Goal: Information Seeking & Learning: Find specific fact

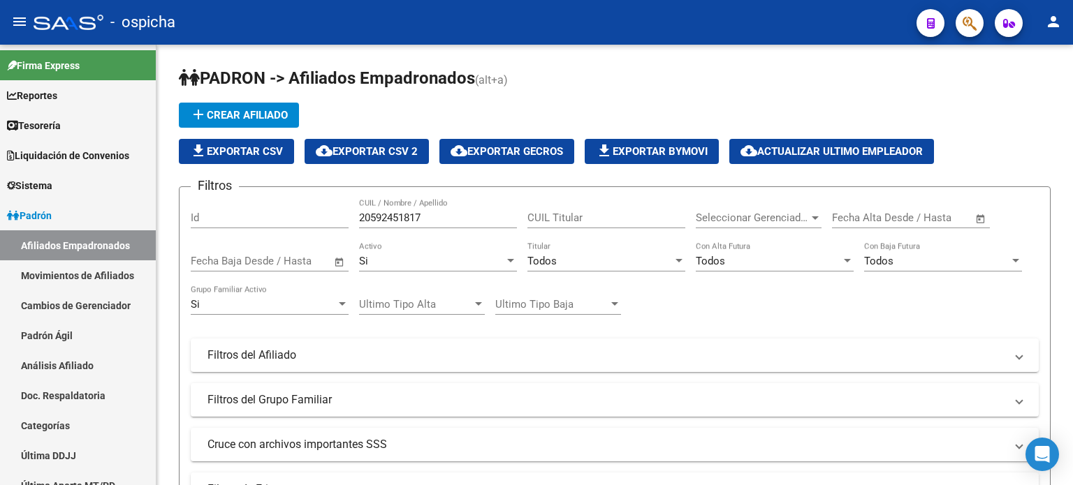
scroll to position [70, 0]
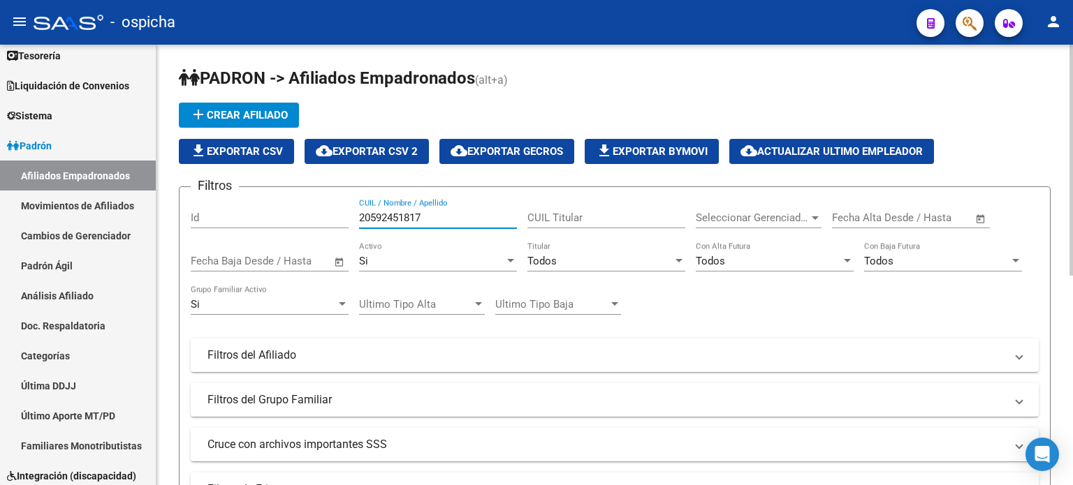
drag, startPoint x: 441, startPoint y: 220, endPoint x: 346, endPoint y: 219, distance: 95.0
click at [346, 219] on div "Filtros Id 20592451817 CUIL / Nombre / Apellido CUIL Titular Seleccionar Gerenc…" at bounding box center [615, 352] width 848 height 308
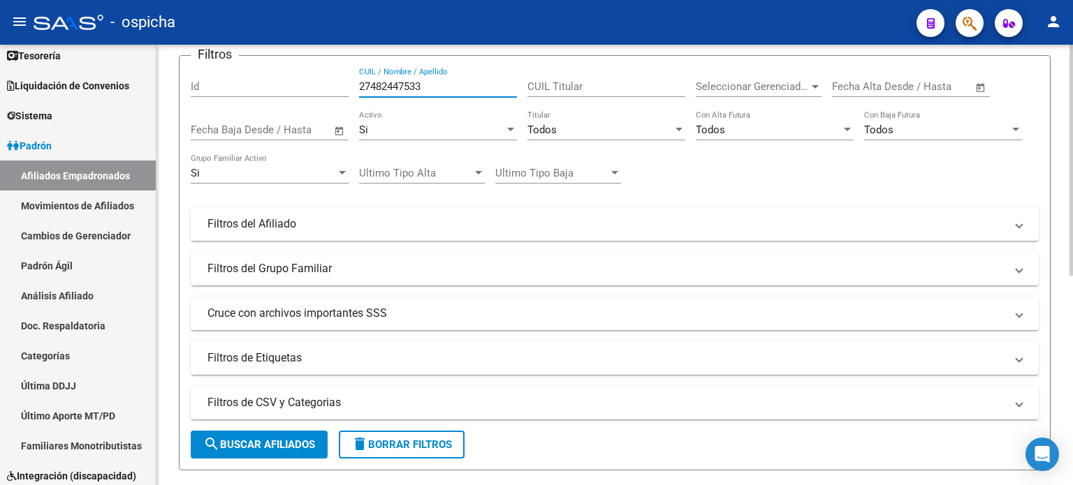
scroll to position [140, 0]
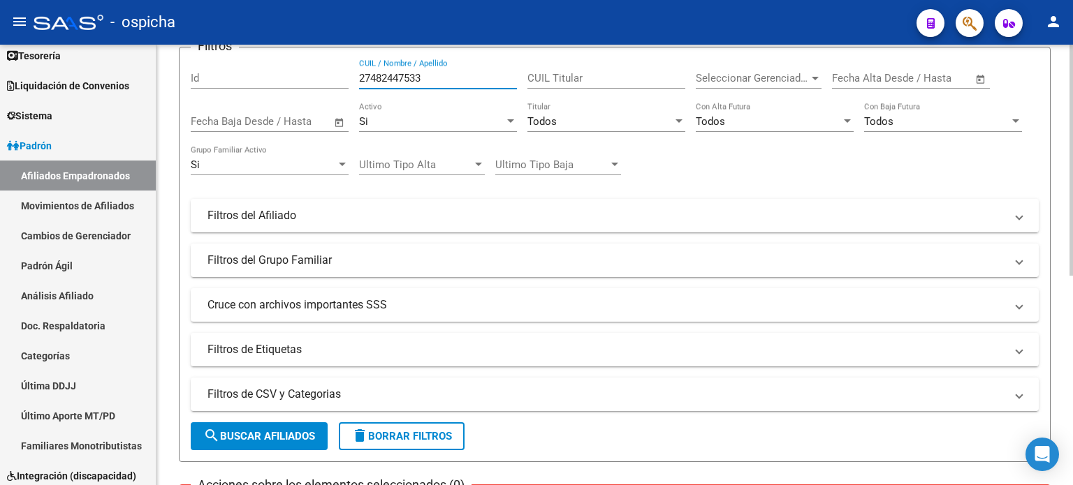
click at [269, 448] on button "search Buscar Afiliados" at bounding box center [259, 436] width 137 height 28
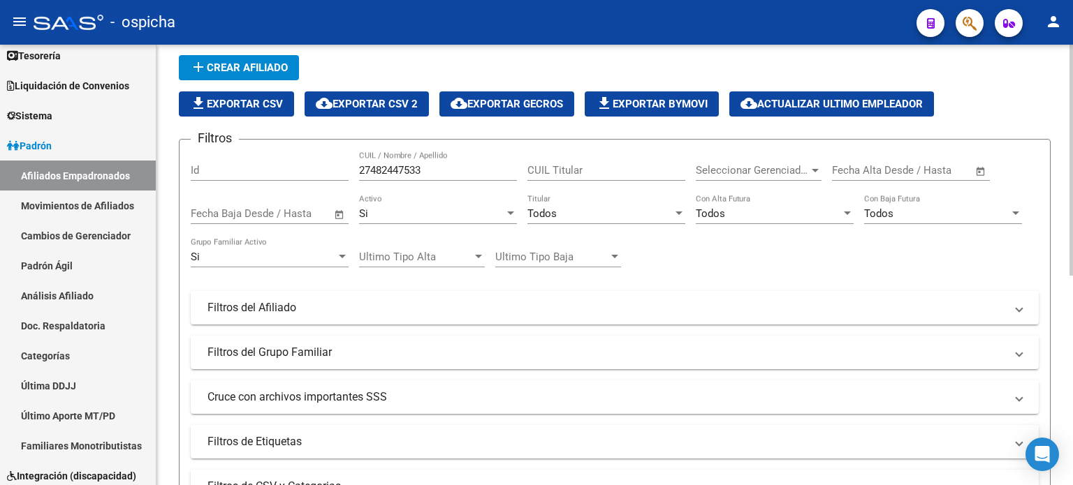
scroll to position [0, 0]
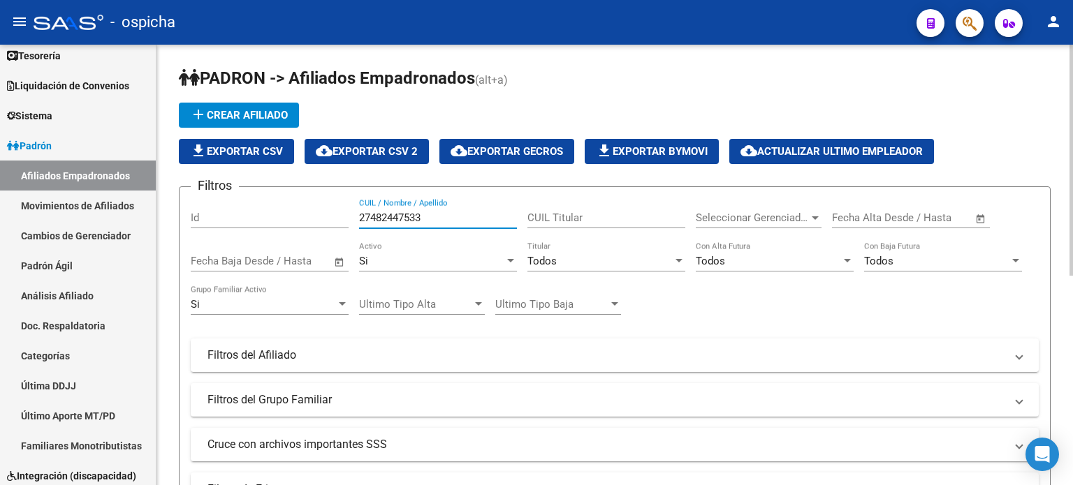
drag, startPoint x: 455, startPoint y: 218, endPoint x: 358, endPoint y: 218, distance: 97.1
click at [359, 218] on input "27482447533" at bounding box center [438, 218] width 158 height 13
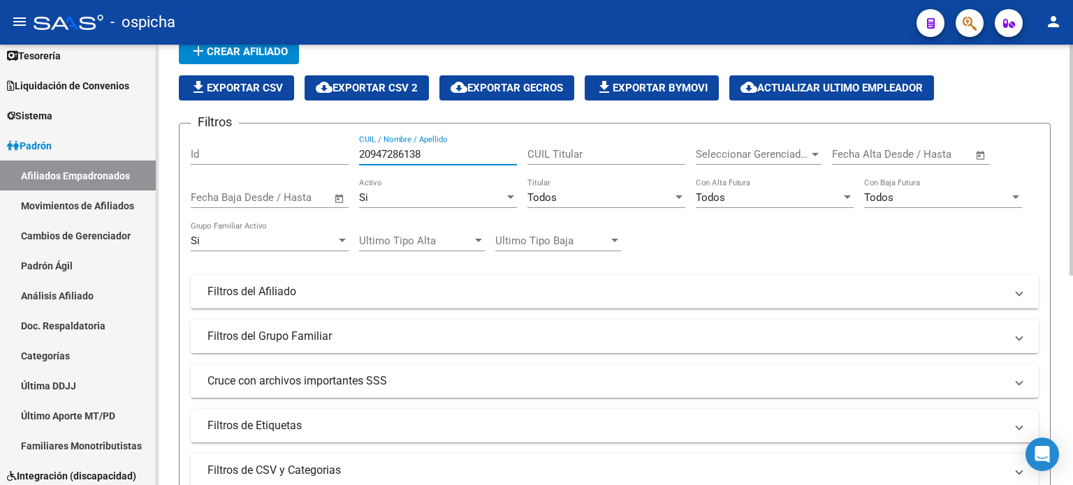
scroll to position [140, 0]
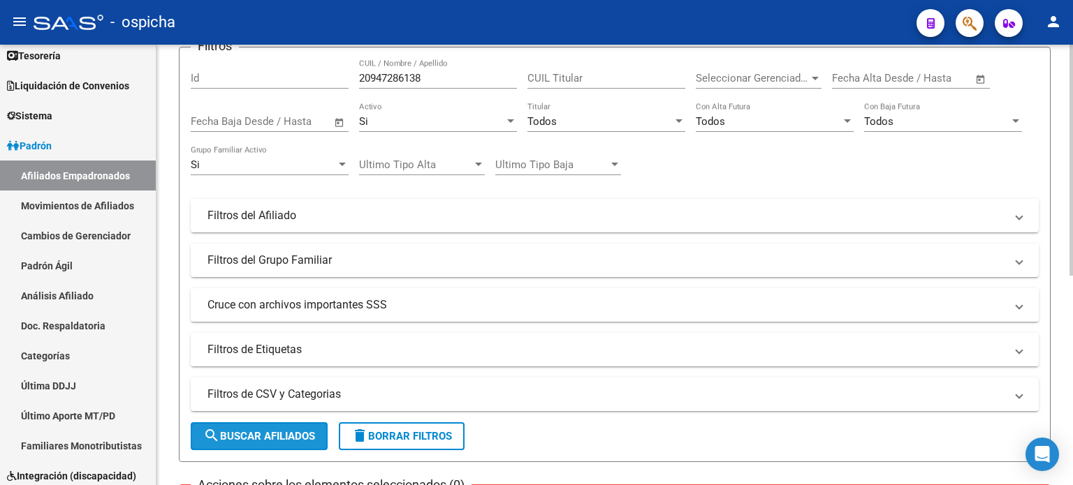
click at [268, 443] on button "search Buscar Afiliados" at bounding box center [259, 436] width 137 height 28
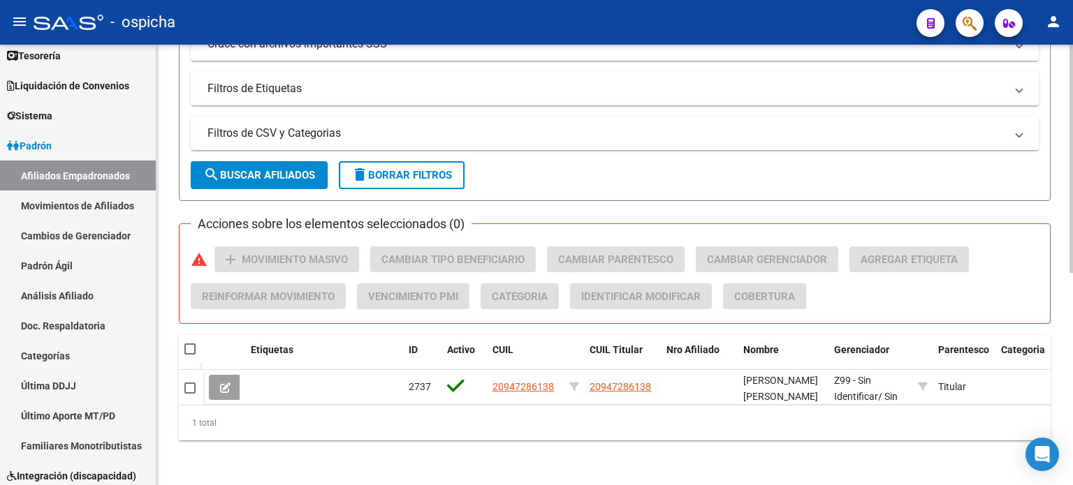
scroll to position [409, 0]
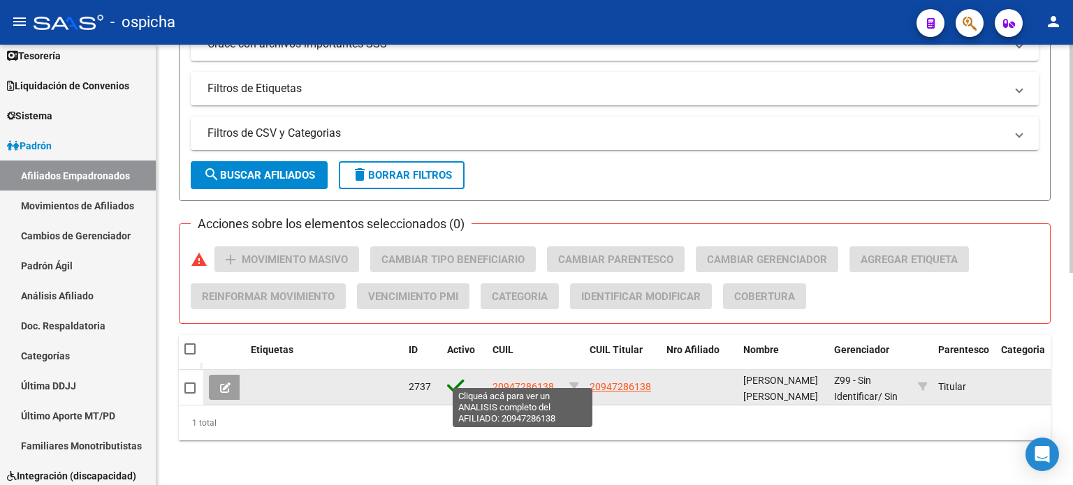
click at [514, 381] on span "20947286138" at bounding box center [522, 386] width 61 height 11
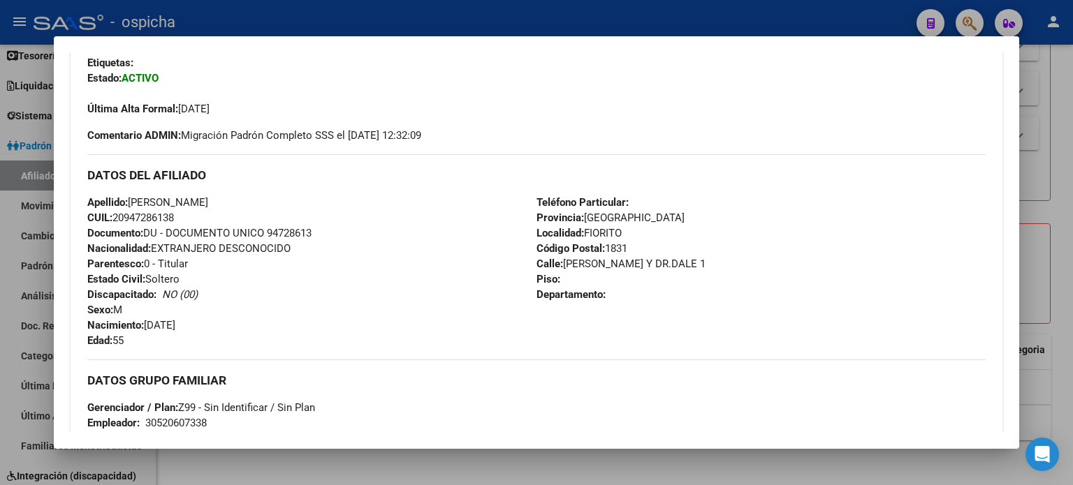
scroll to position [419, 0]
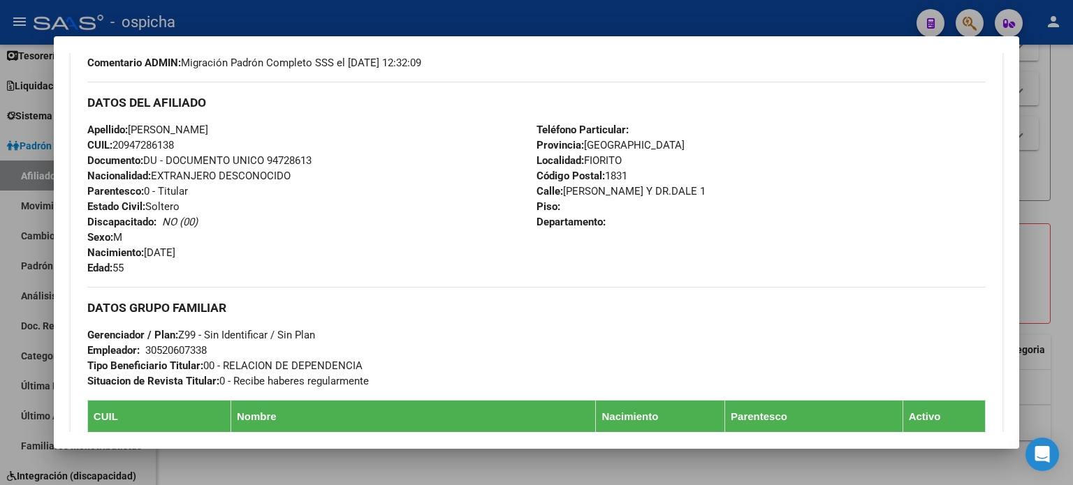
drag, startPoint x: 87, startPoint y: 103, endPoint x: 686, endPoint y: 225, distance: 611.5
click at [686, 225] on div "DATOS DEL AFILIADO Apellido: [PERSON_NAME]: 20947286138 Documento: DU - DOCUMEN…" at bounding box center [536, 179] width 898 height 194
copy div "DATOS DEL AFILIADO Apellido: [PERSON_NAME]: 20947286138 Documento: DU - DOCUMEN…"
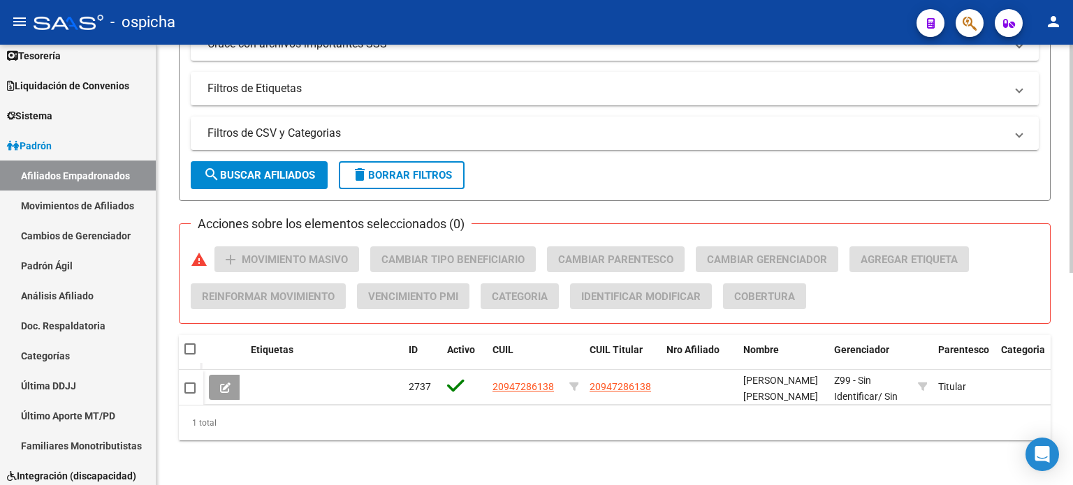
scroll to position [0, 0]
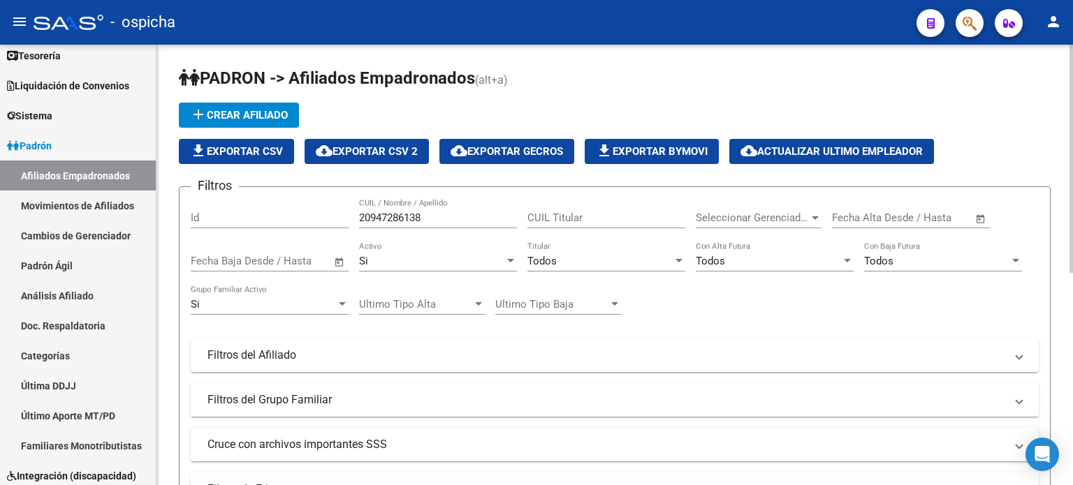
click at [445, 216] on input "20947286138" at bounding box center [438, 218] width 158 height 13
type input "2"
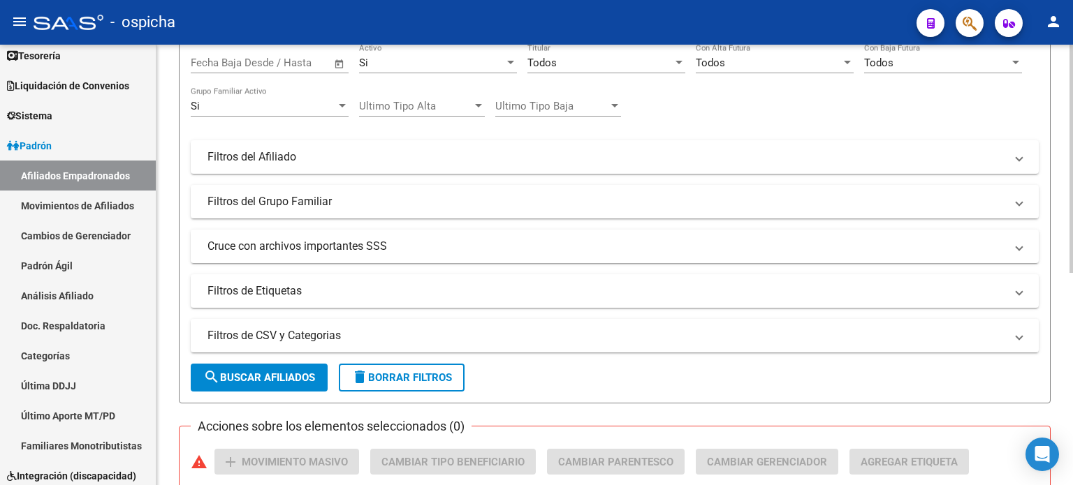
scroll to position [209, 0]
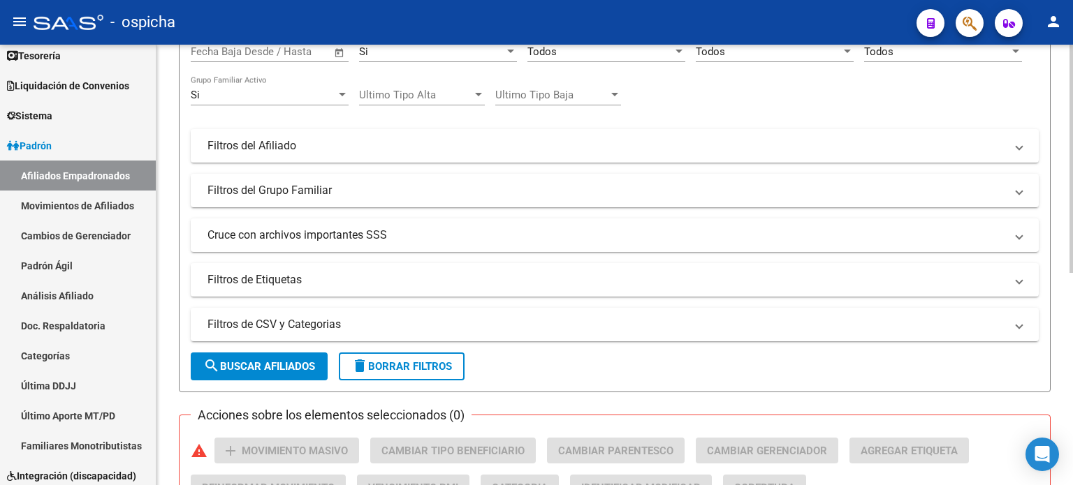
type input "27474107049"
click at [277, 362] on span "search Buscar Afiliados" at bounding box center [259, 366] width 112 height 13
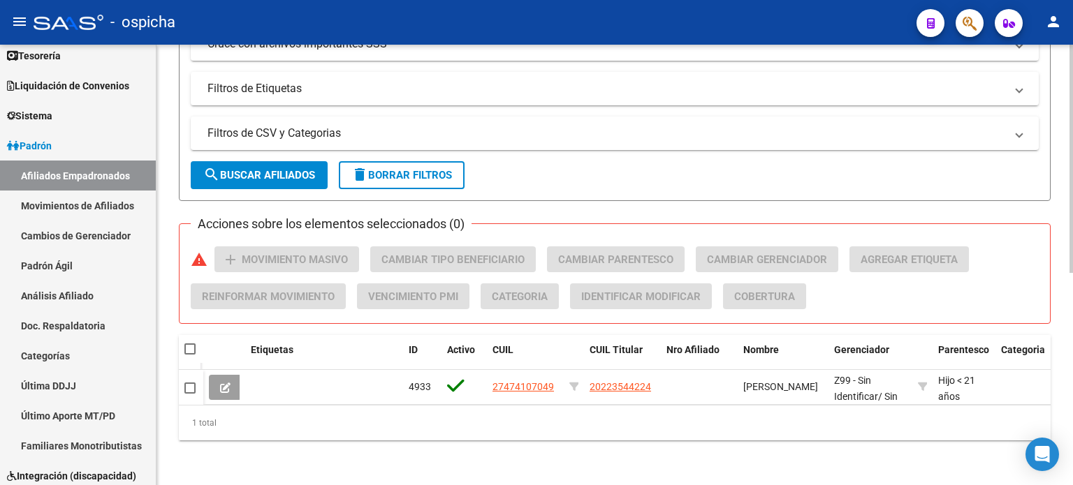
scroll to position [409, 0]
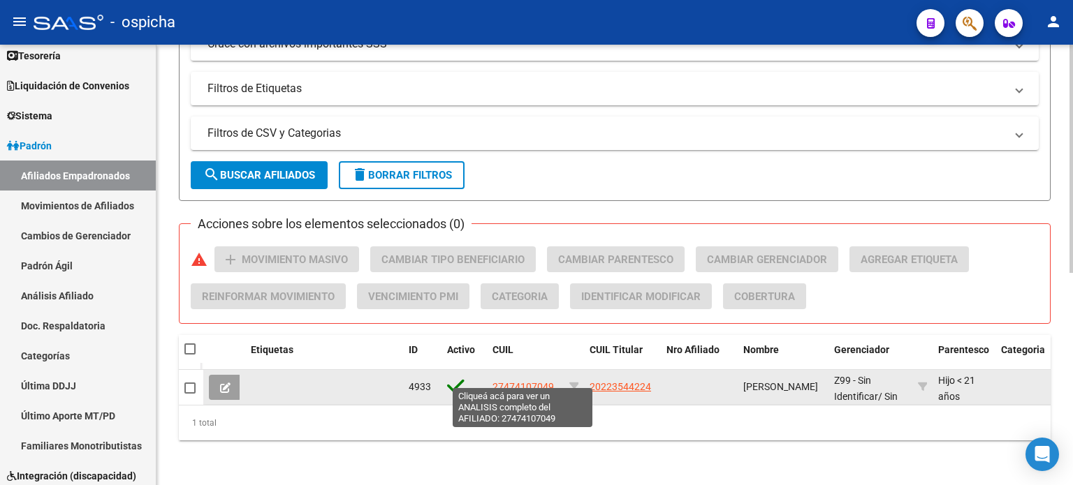
click at [538, 381] on span "27474107049" at bounding box center [522, 386] width 61 height 11
type textarea "27474107049"
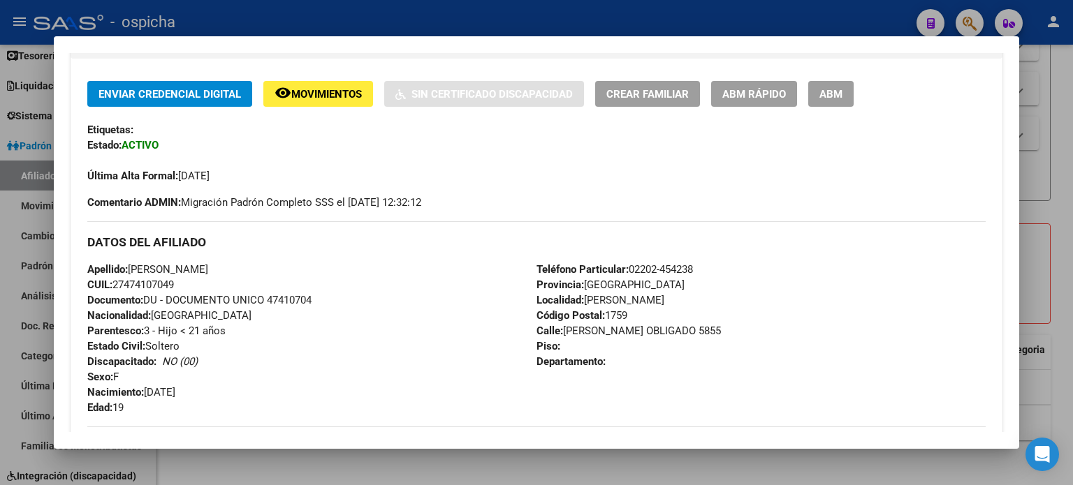
scroll to position [349, 0]
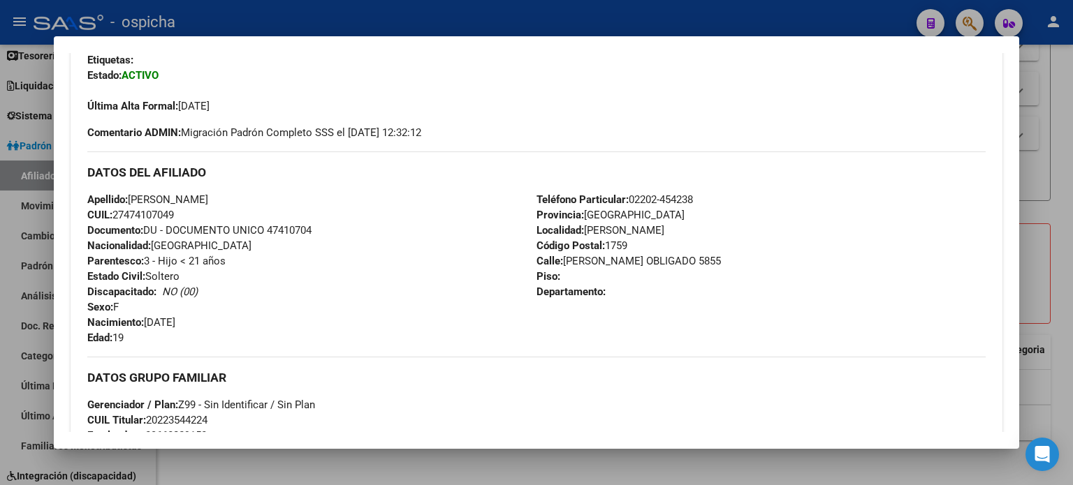
drag, startPoint x: 87, startPoint y: 167, endPoint x: 641, endPoint y: 297, distance: 568.9
click at [641, 297] on div "DATOS DEL AFILIADO Apellido: [PERSON_NAME]: 27474107049 Documento: DU - DOCUMEN…" at bounding box center [536, 249] width 898 height 194
copy div "DATOS DEL AFILIADO Apellido: [PERSON_NAME]: 27474107049 Documento: DU - DOCUMEN…"
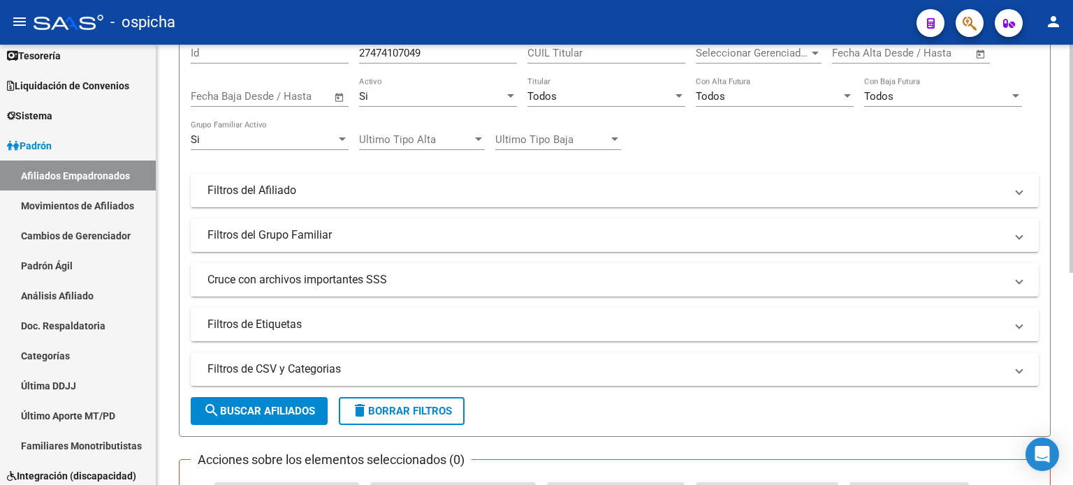
scroll to position [0, 0]
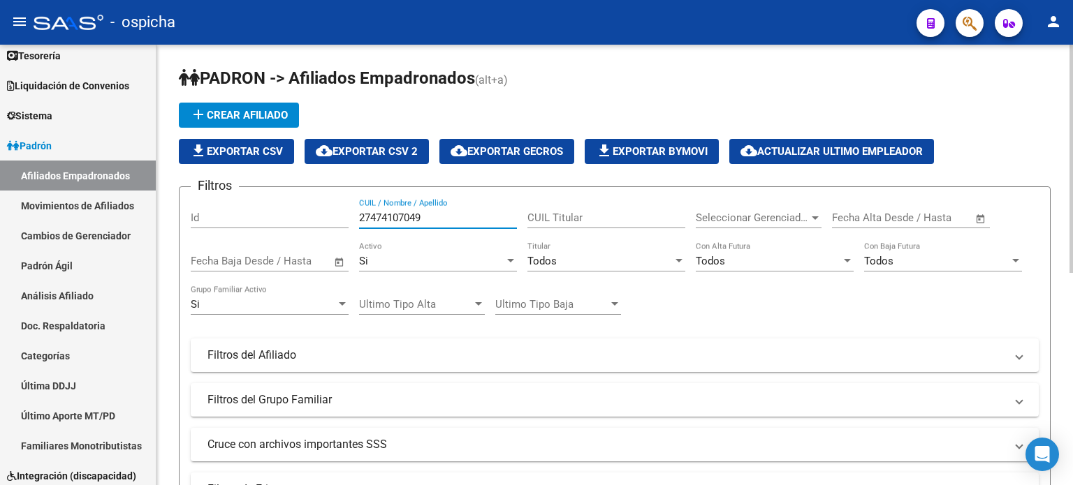
drag, startPoint x: 423, startPoint y: 217, endPoint x: 360, endPoint y: 226, distance: 63.4
click at [360, 226] on div "27474107049 CUIL / Nombre / Apellido" at bounding box center [438, 213] width 158 height 30
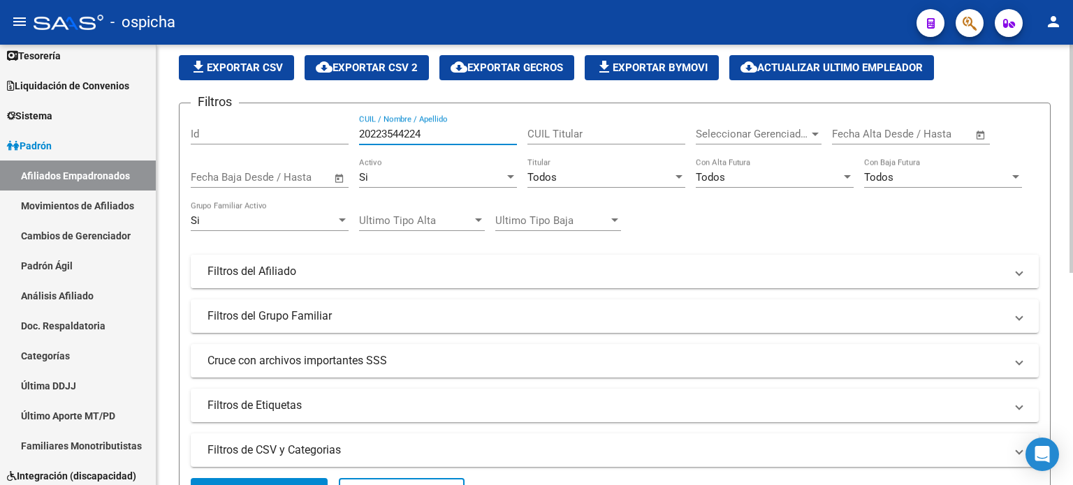
scroll to position [140, 0]
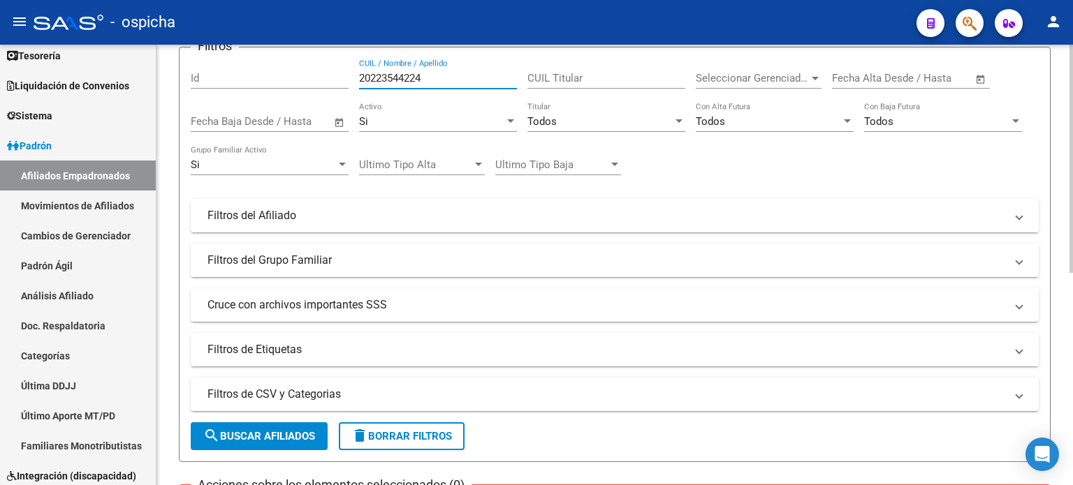
type input "20223544224"
click at [266, 419] on form "Filtros Id 20223544224 CUIL / Nombre / Apellido CUIL Titular Seleccionar Gerenc…" at bounding box center [614, 254] width 871 height 415
click at [266, 425] on button "search Buscar Afiliados" at bounding box center [259, 436] width 137 height 28
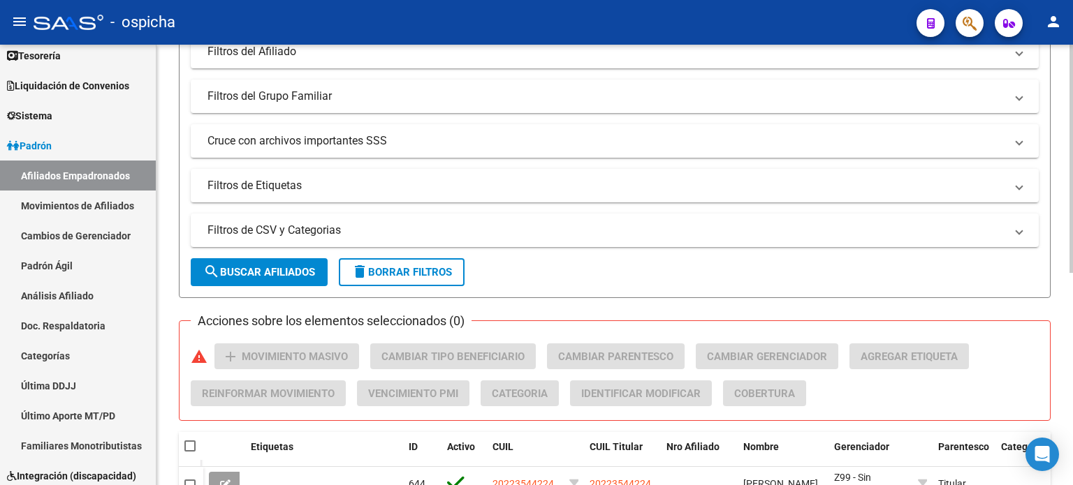
scroll to position [349, 0]
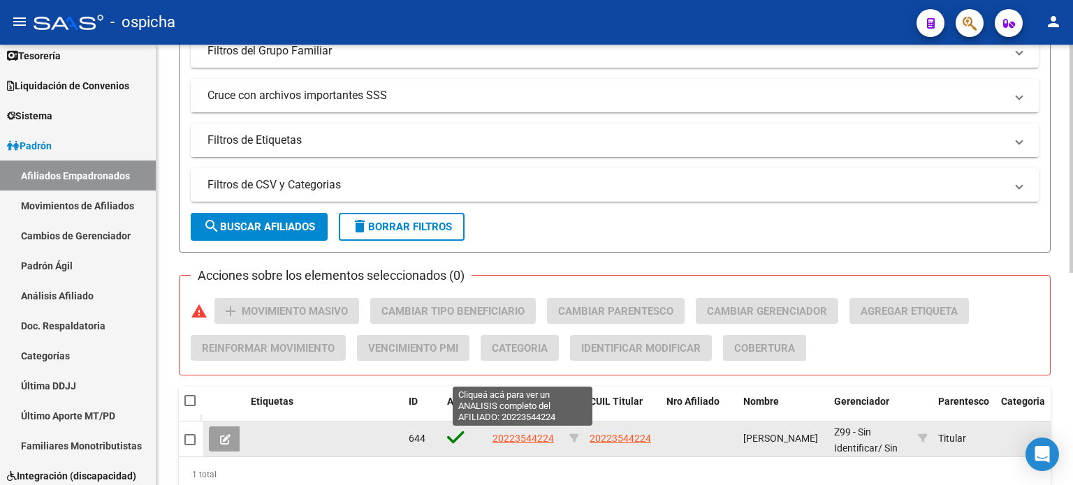
click at [531, 435] on span "20223544224" at bounding box center [522, 438] width 61 height 11
type textarea "20223544224"
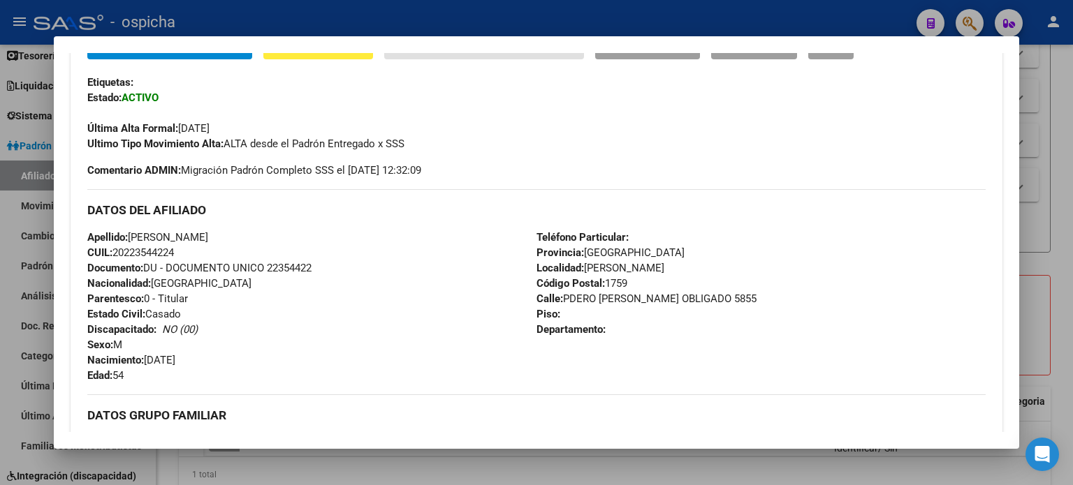
scroll to position [369, 0]
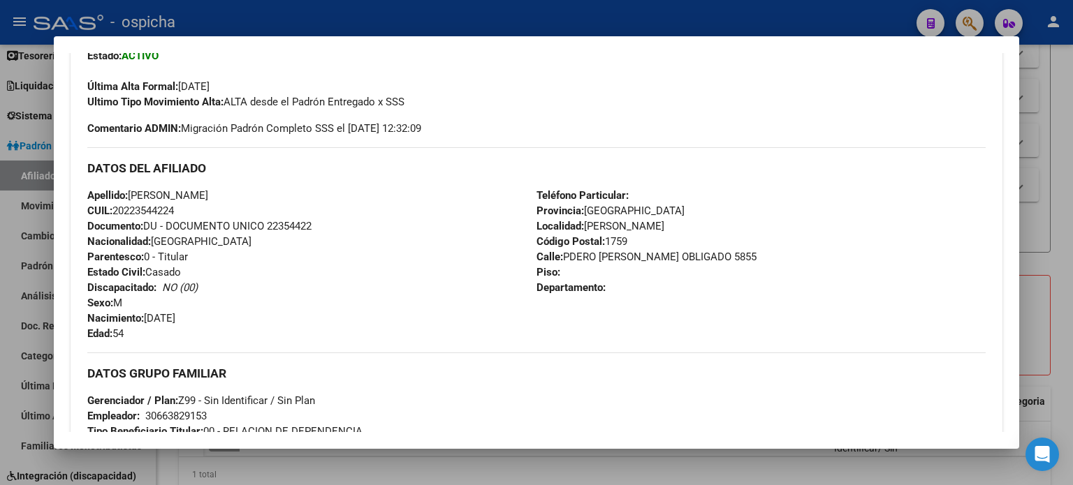
drag, startPoint x: 87, startPoint y: 163, endPoint x: 696, endPoint y: 325, distance: 630.1
click at [696, 325] on div "DATOS DEL AFILIADO Apellido: [PERSON_NAME]: 20223544224 Documento: DU - DOCUMEN…" at bounding box center [536, 244] width 898 height 194
copy div "DATOS DEL AFILIADO Apellido: [PERSON_NAME]: 20223544224 Documento: DU - DOCUMEN…"
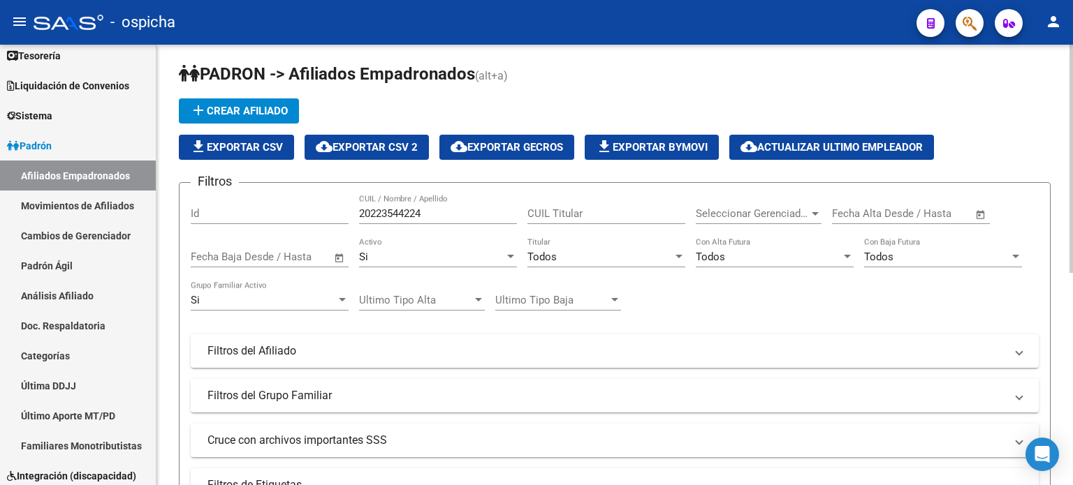
scroll to position [0, 0]
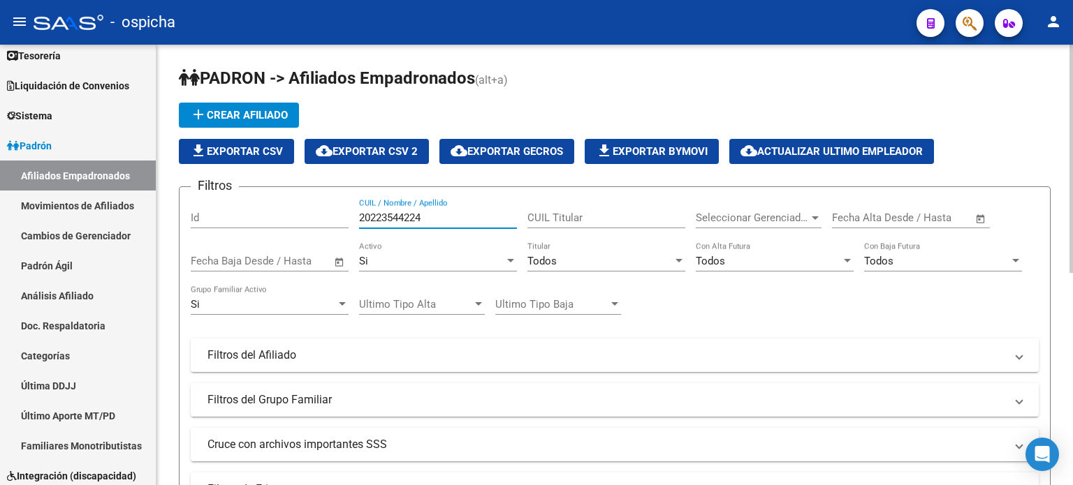
drag, startPoint x: 439, startPoint y: 218, endPoint x: 358, endPoint y: 220, distance: 81.0
click at [358, 220] on div "Filtros Id 20223544224 CUIL / Nombre / Apellido CUIL Titular Seleccionar Gerenc…" at bounding box center [615, 352] width 848 height 308
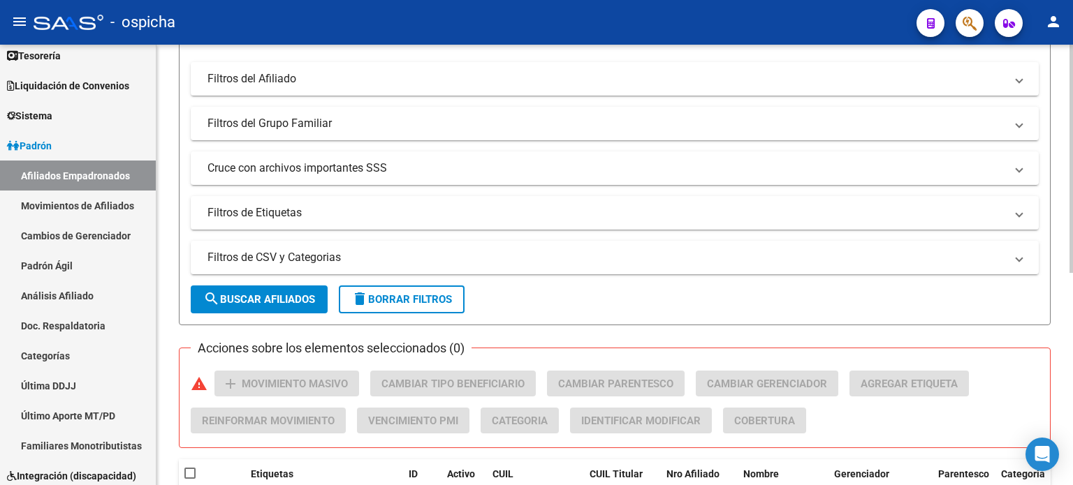
scroll to position [279, 0]
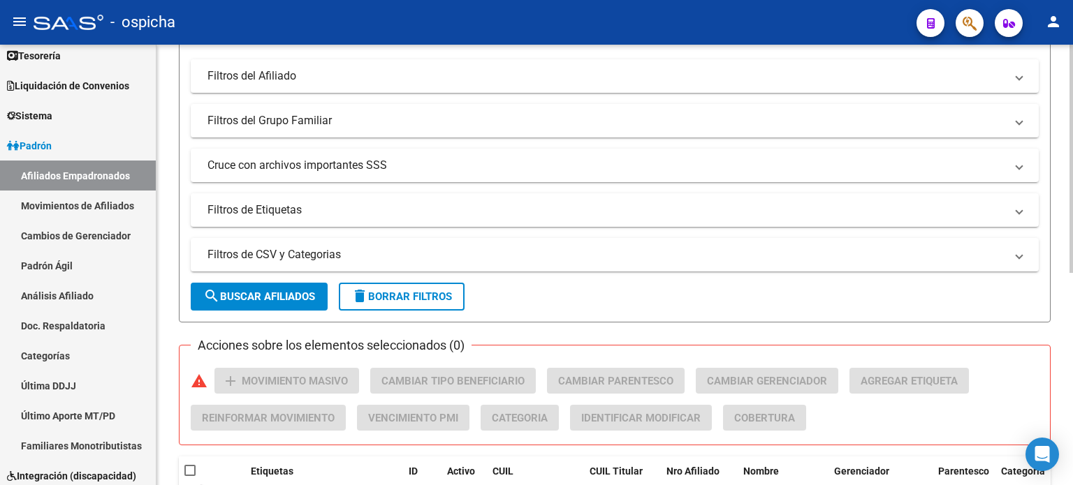
type input "20148029246"
click at [281, 292] on span "search Buscar Afiliados" at bounding box center [259, 296] width 112 height 13
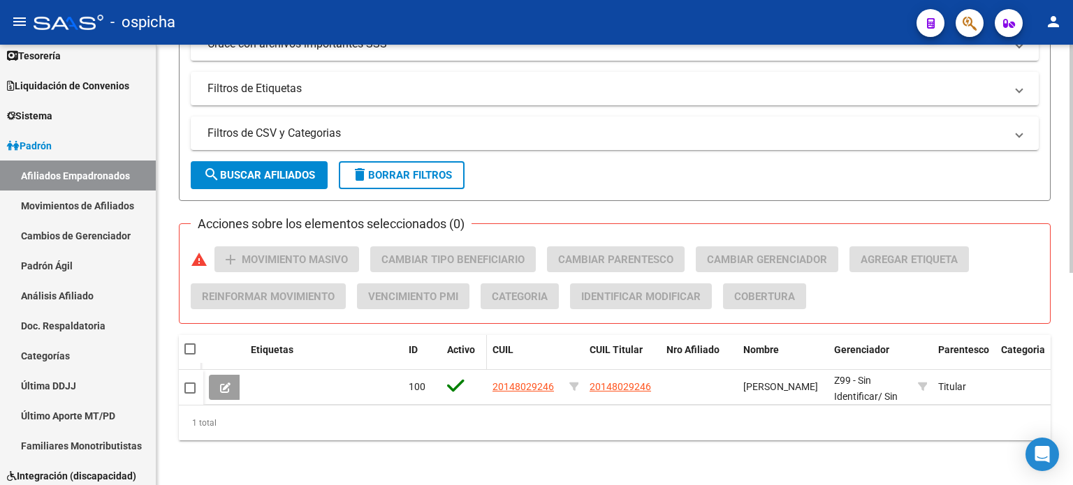
scroll to position [409, 0]
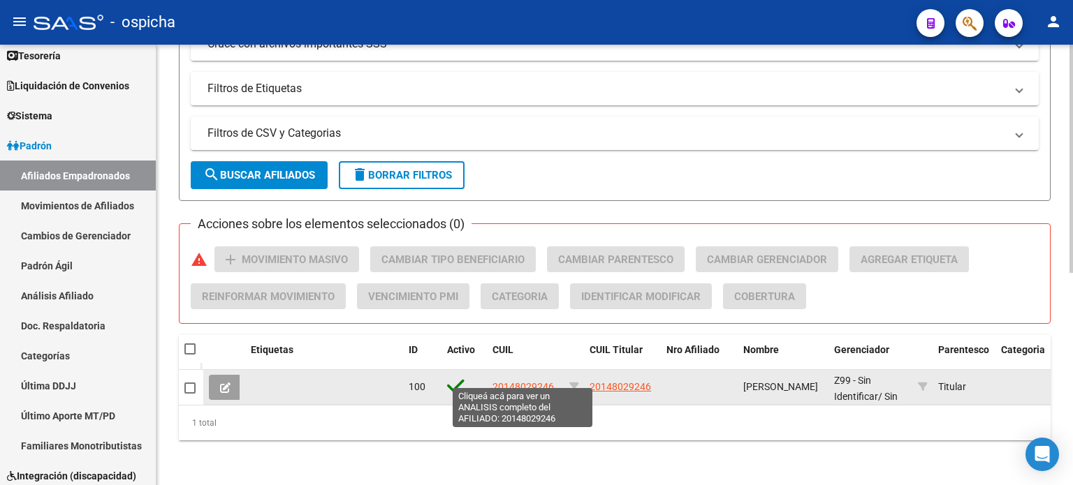
click at [523, 381] on span "20148029246" at bounding box center [522, 386] width 61 height 11
type textarea "20148029246"
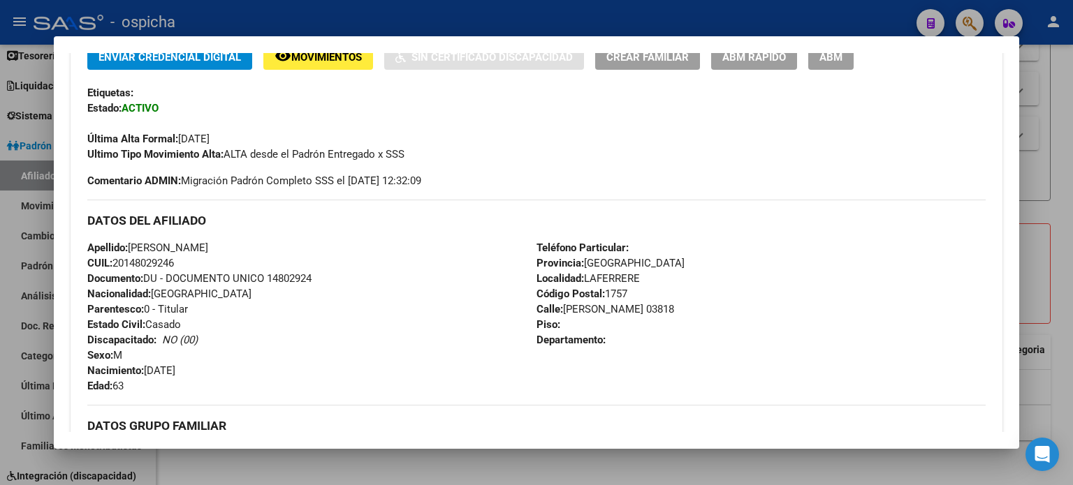
scroll to position [349, 0]
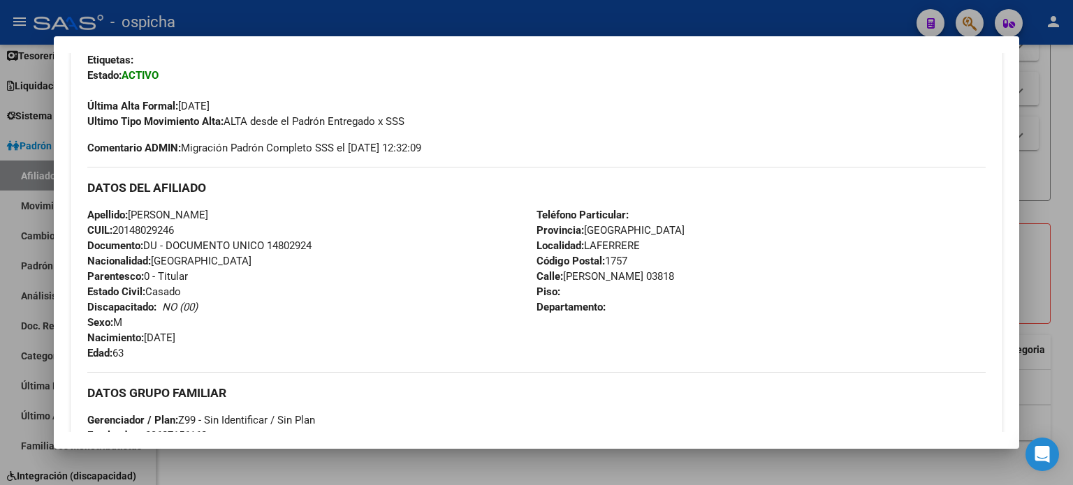
drag, startPoint x: 89, startPoint y: 186, endPoint x: 608, endPoint y: 331, distance: 539.2
click at [608, 331] on div "DATOS DEL AFILIADO Apellido: [PERSON_NAME] CUIL: 20148029246 Documento: DU - DO…" at bounding box center [536, 264] width 898 height 194
copy div "DATOS DEL AFILIADO Apellido: [PERSON_NAME] CUIL: 20148029246 Documento: DU - DO…"
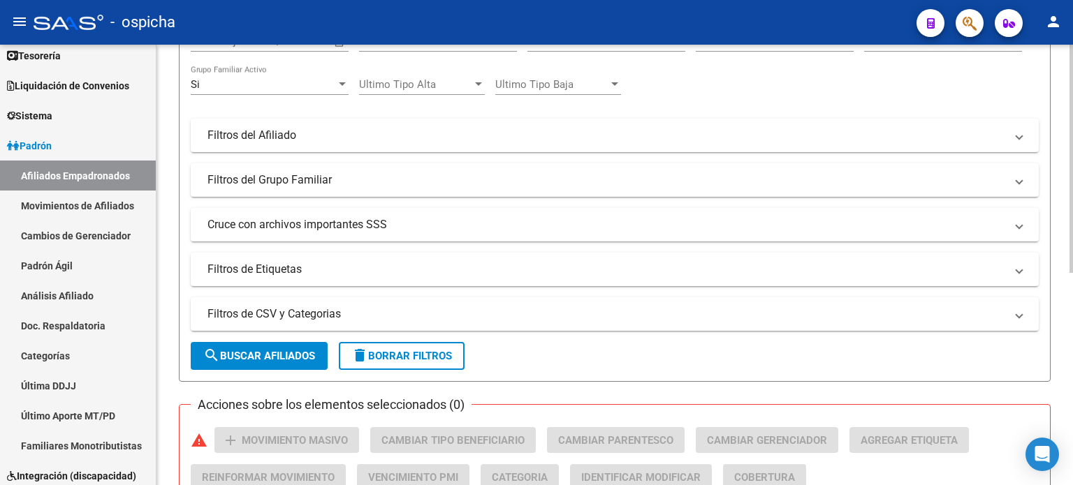
scroll to position [0, 0]
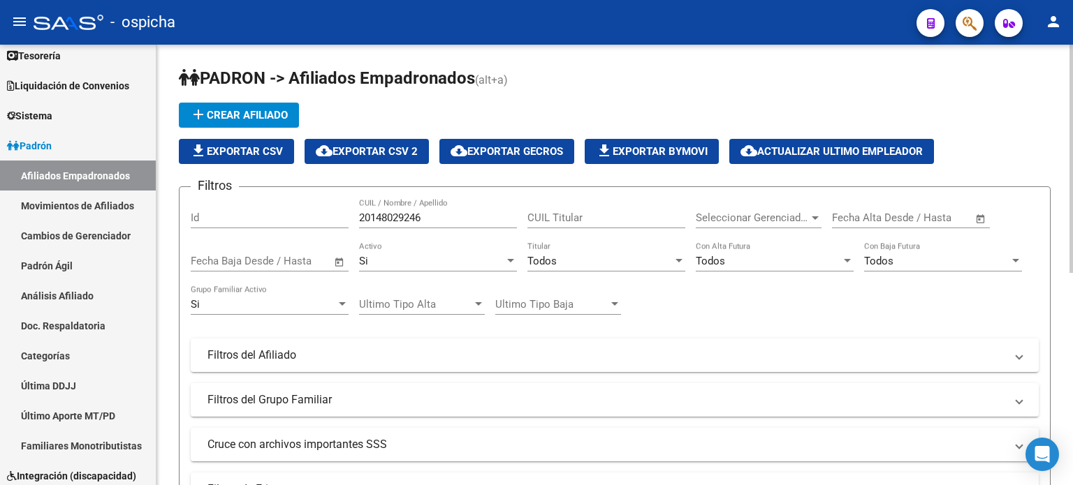
click at [441, 217] on input "20148029246" at bounding box center [438, 218] width 158 height 13
type input "2"
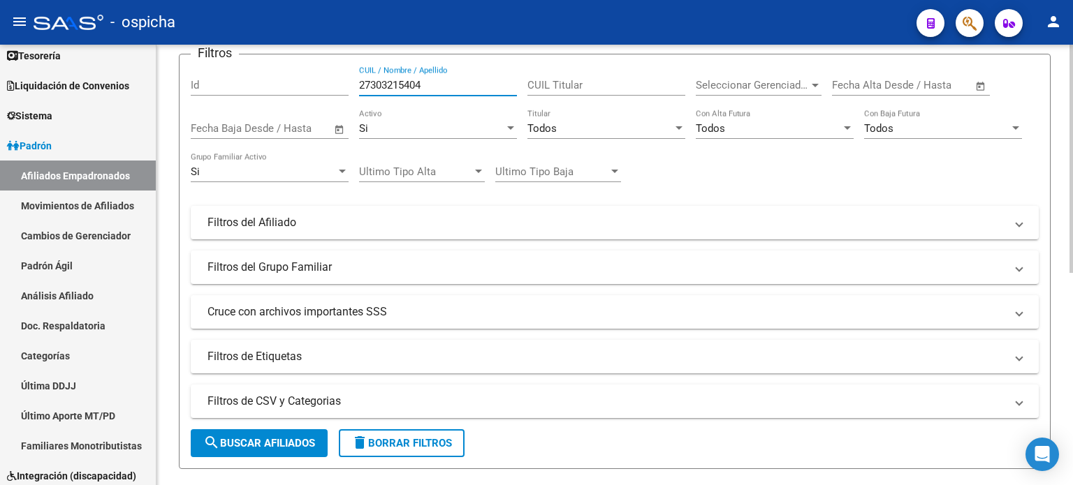
scroll to position [140, 0]
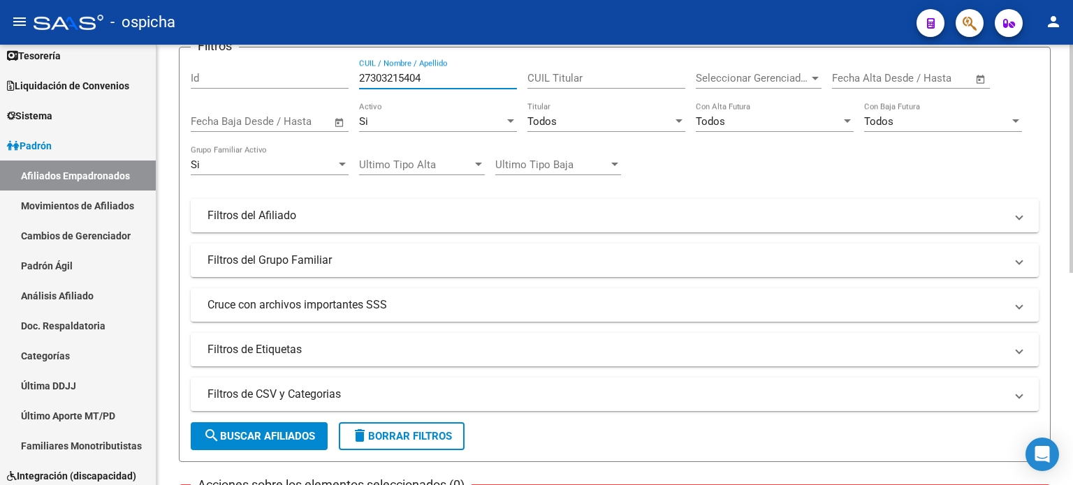
type input "27303215404"
click at [252, 431] on span "search Buscar Afiliados" at bounding box center [259, 436] width 112 height 13
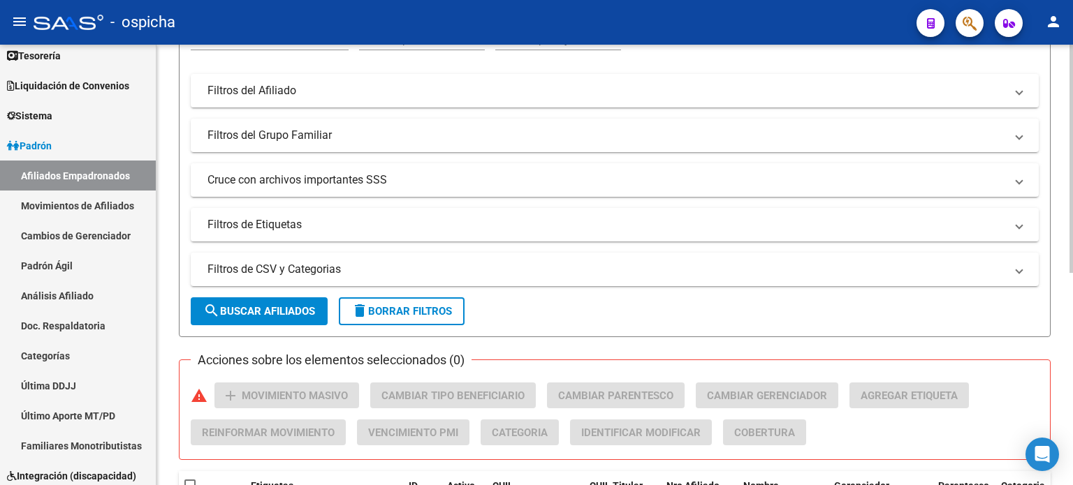
scroll to position [349, 0]
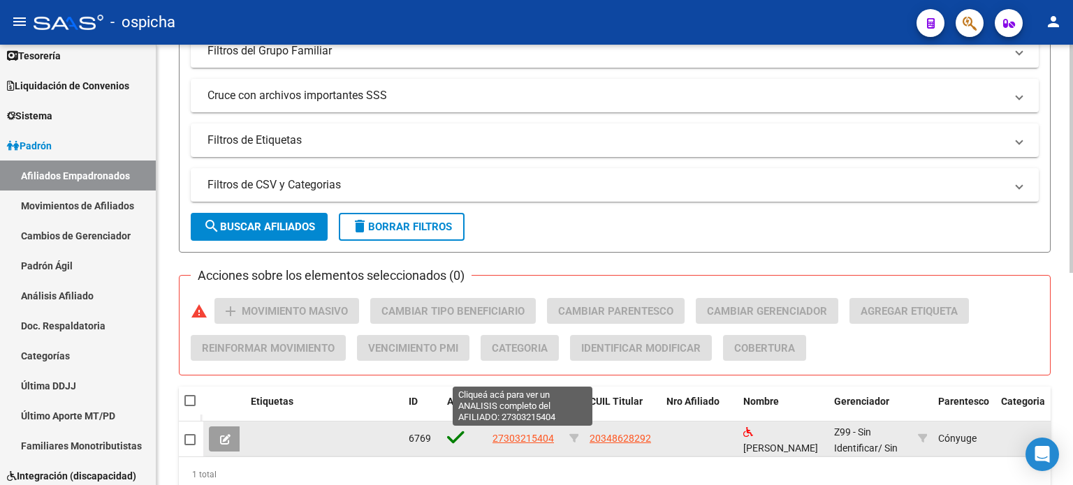
click at [522, 435] on span "27303215404" at bounding box center [522, 438] width 61 height 11
type textarea "27303215404"
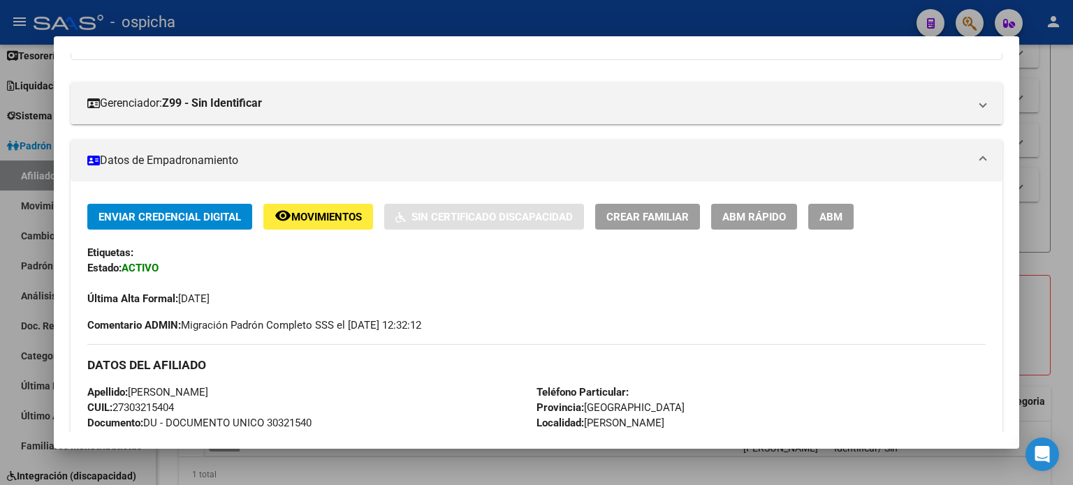
scroll to position [279, 0]
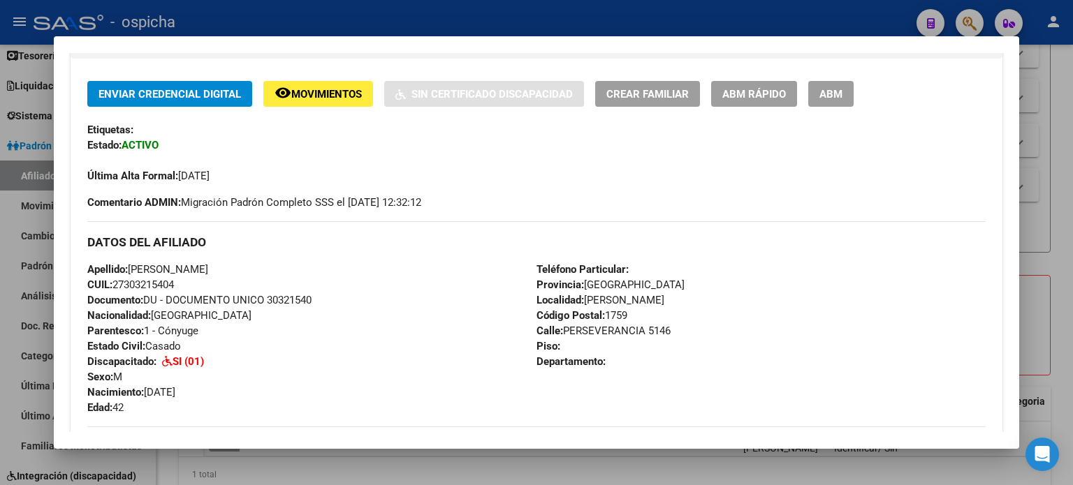
drag, startPoint x: 88, startPoint y: 245, endPoint x: 665, endPoint y: 381, distance: 592.5
click at [665, 381] on div "DATOS DEL AFILIADO Apellido: [PERSON_NAME]: 27303215404 Documento: DU - DOCUMEN…" at bounding box center [536, 318] width 898 height 194
copy div "DATOS DEL AFILIADO Apellido: [PERSON_NAME]: 27303215404 Documento: DU - DOCUMEN…"
